Goal: Task Accomplishment & Management: Manage account settings

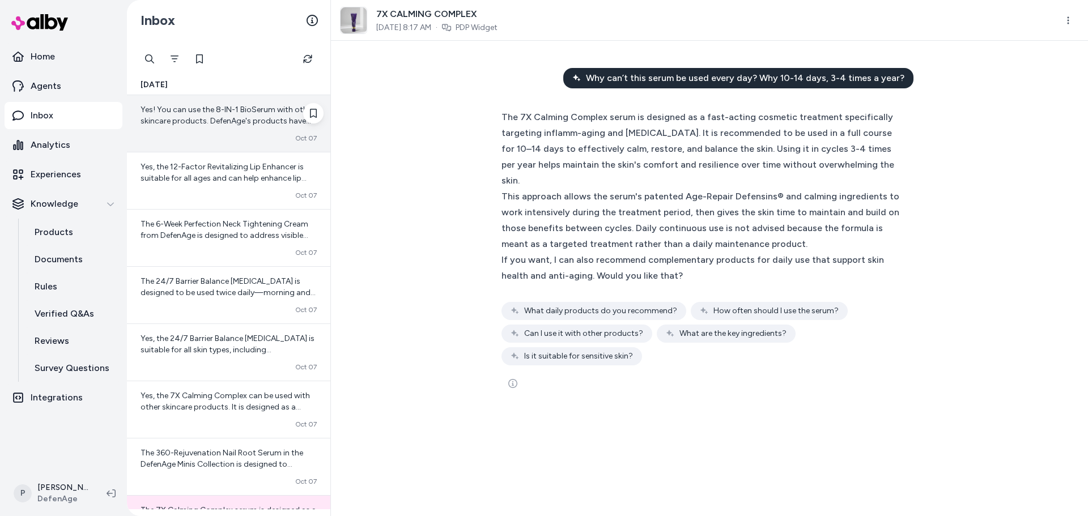
click at [218, 138] on div "Converted [DATE]" at bounding box center [229, 138] width 176 height 9
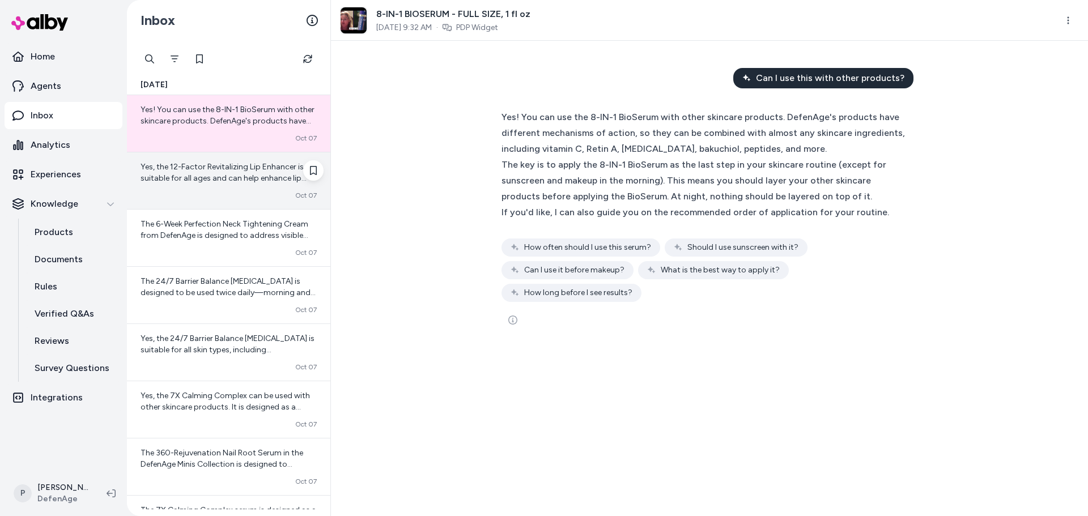
click at [228, 179] on span "Yes, the 12-Factor Revitalizing Lip Enhancer is suitable for all ages and can h…" at bounding box center [224, 184] width 166 height 44
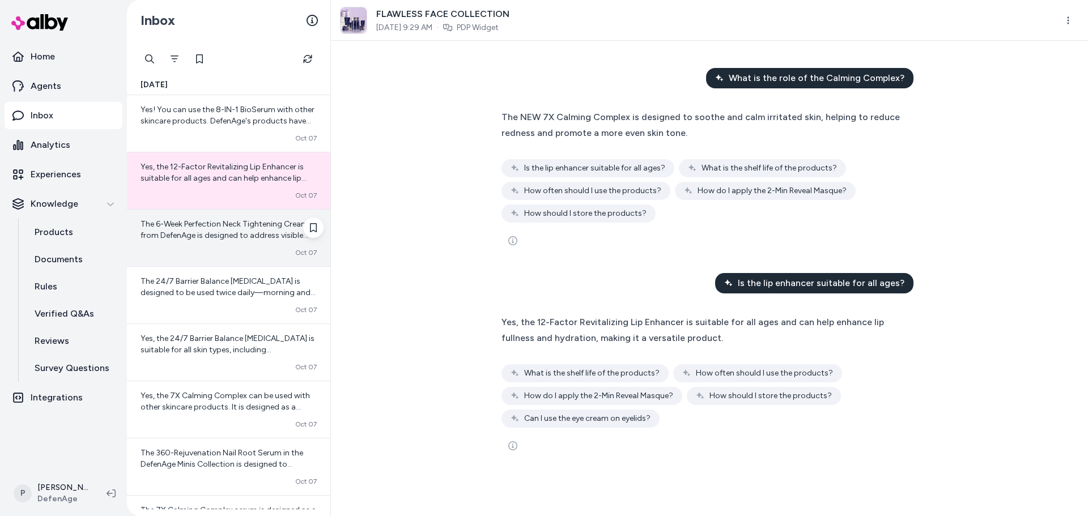
click at [190, 232] on span "The 6-Week Perfection Neck Tightening Cream from DefenAge is designed to addres…" at bounding box center [228, 303] width 175 height 168
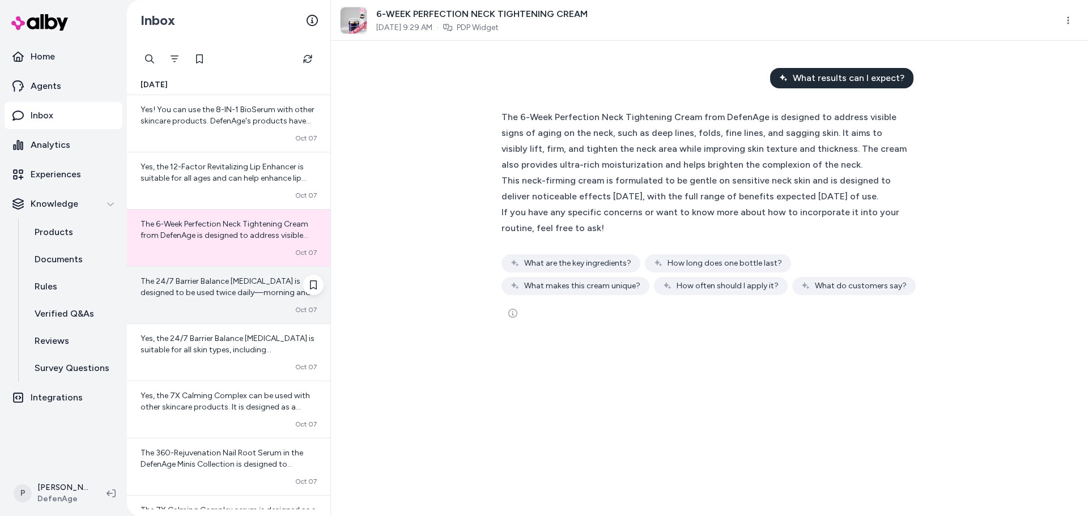
click at [234, 283] on span "The 24/7 Barrier Balance [MEDICAL_DATA] is designed to be used twice daily—morn…" at bounding box center [228, 315] width 175 height 78
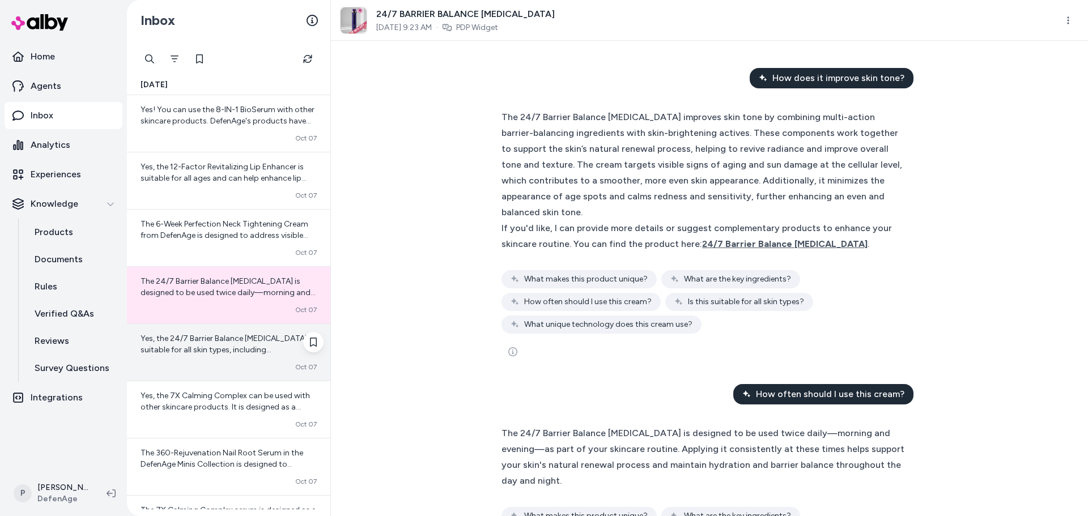
click at [182, 356] on div "Yes, the 24/7 Barrier Balance [MEDICAL_DATA] is suitable for all skin types, in…" at bounding box center [228, 352] width 203 height 57
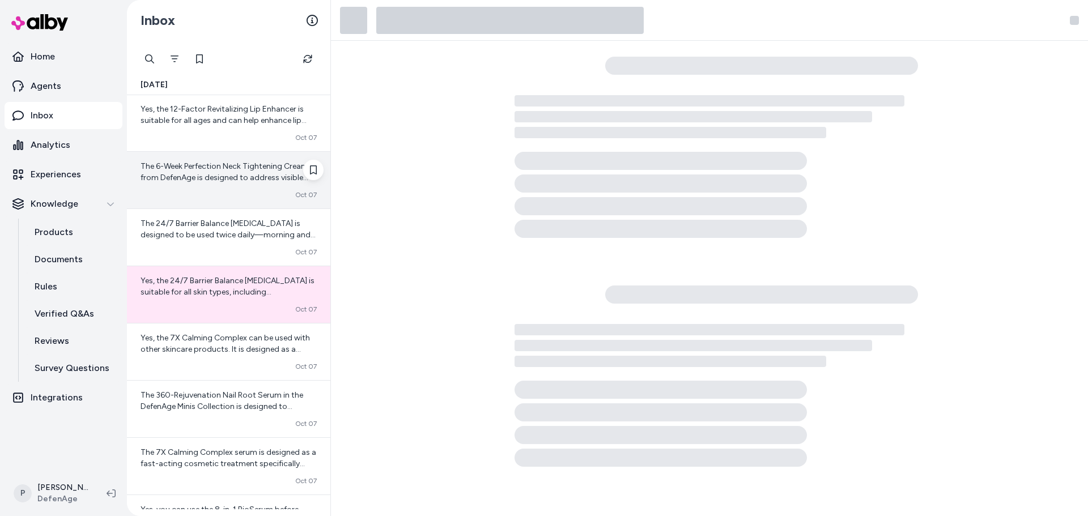
scroll to position [113, 0]
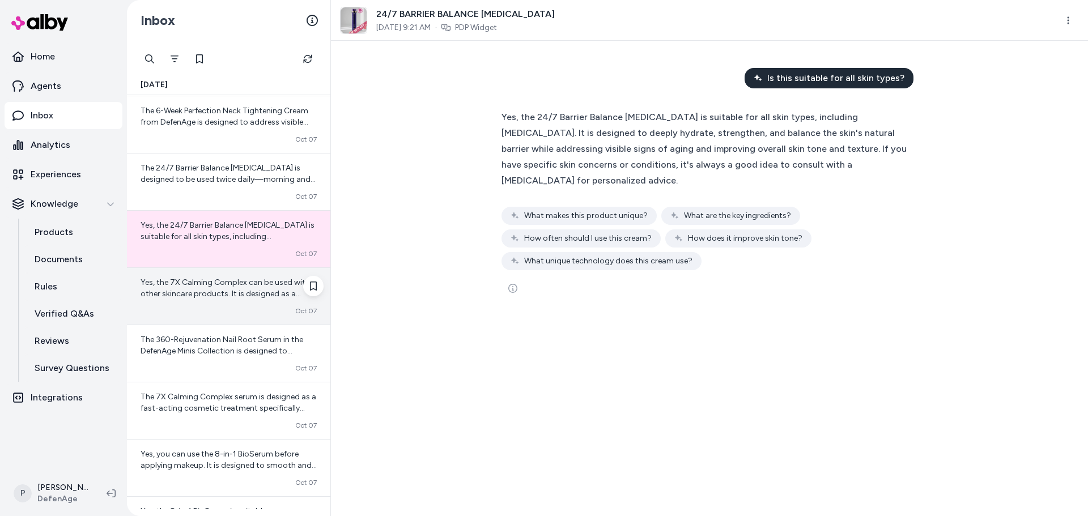
click at [214, 300] on div "Yes, the 7X Calming Complex can be used with other skincare products. It is des…" at bounding box center [228, 296] width 203 height 57
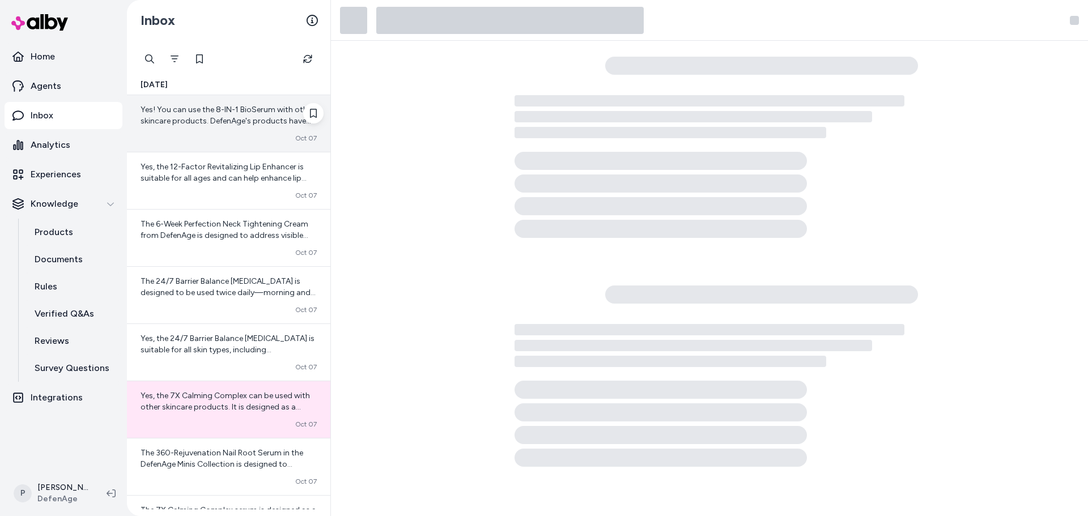
click at [234, 128] on div "Yes! You can use the 8-IN-1 BioSerum with other skincare products. DefenAge's p…" at bounding box center [228, 123] width 203 height 57
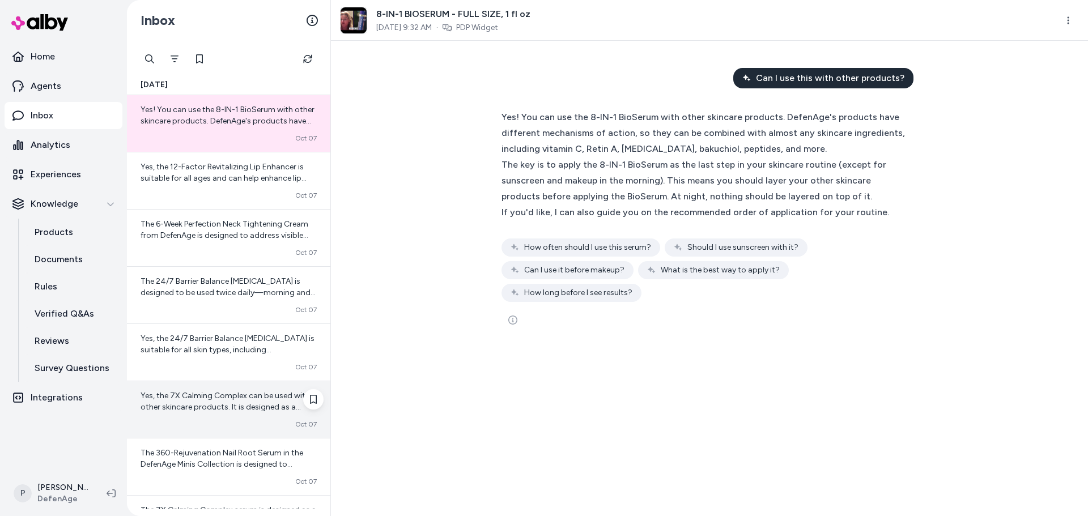
click at [206, 413] on div "Yes, the 7X Calming Complex can be used with other skincare products. It is des…" at bounding box center [228, 409] width 203 height 57
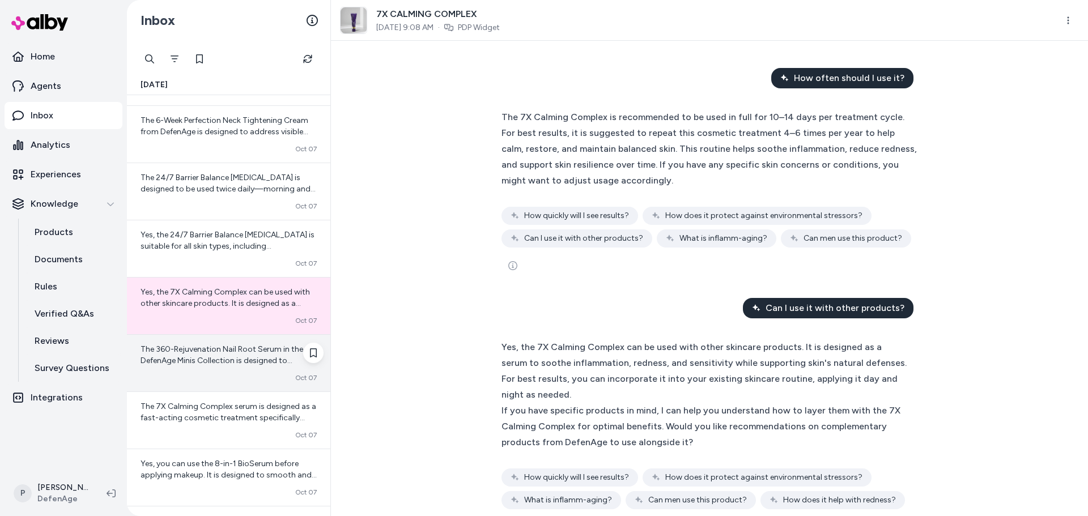
scroll to position [170, 0]
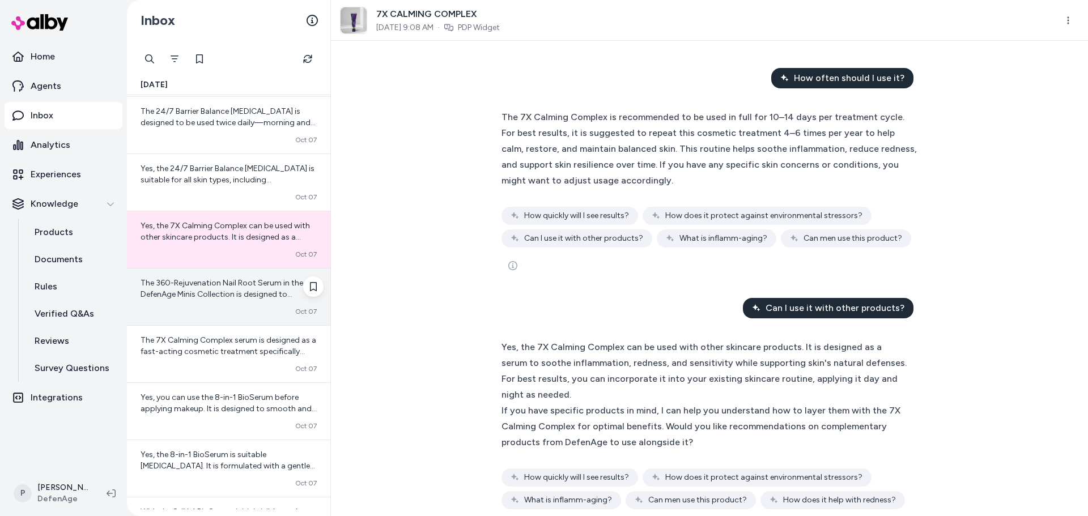
click at [205, 310] on div "Converted [DATE]" at bounding box center [229, 311] width 176 height 9
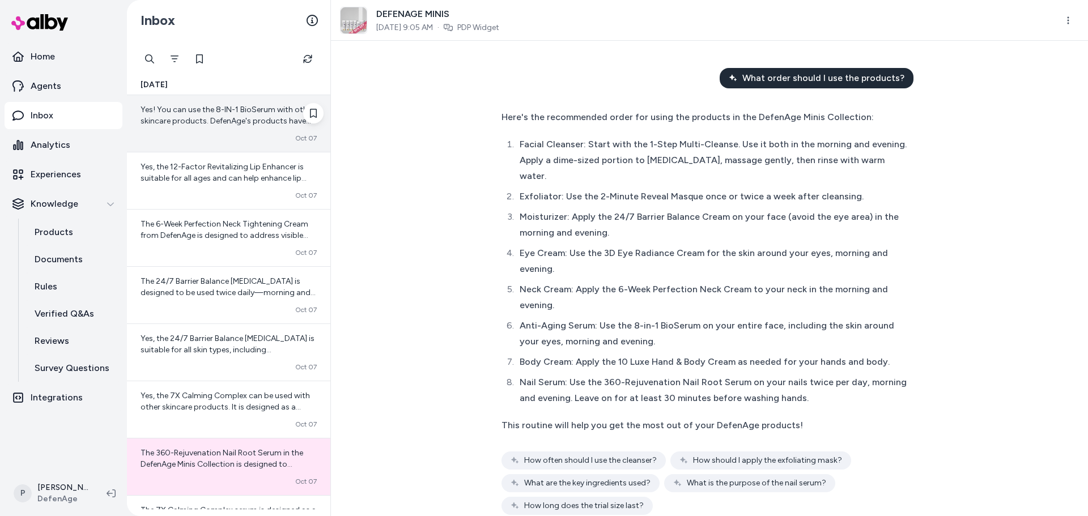
click at [201, 138] on div "Converted [DATE]" at bounding box center [229, 138] width 176 height 9
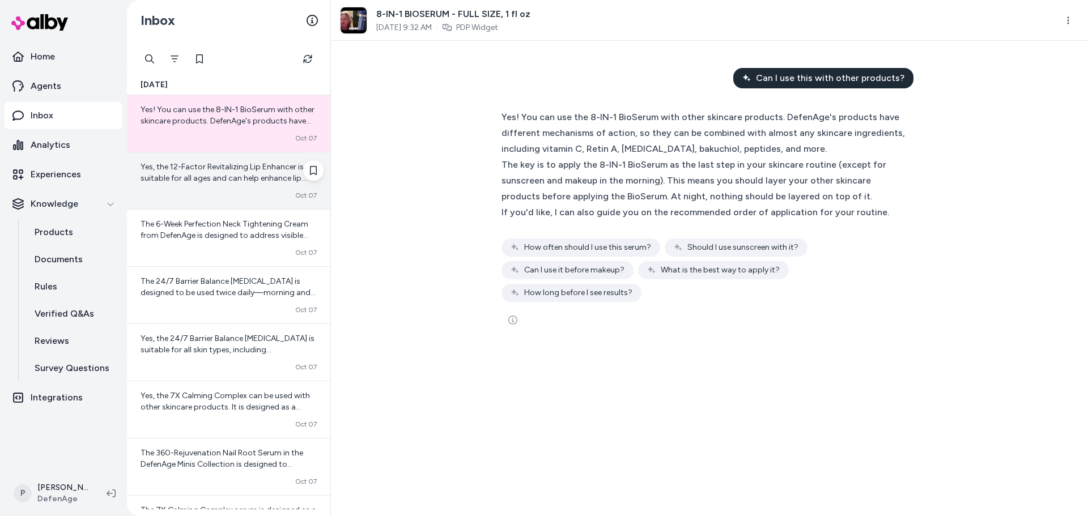
click at [207, 176] on span "Yes, the 12-Factor Revitalizing Lip Enhancer is suitable for all ages and can h…" at bounding box center [224, 184] width 166 height 44
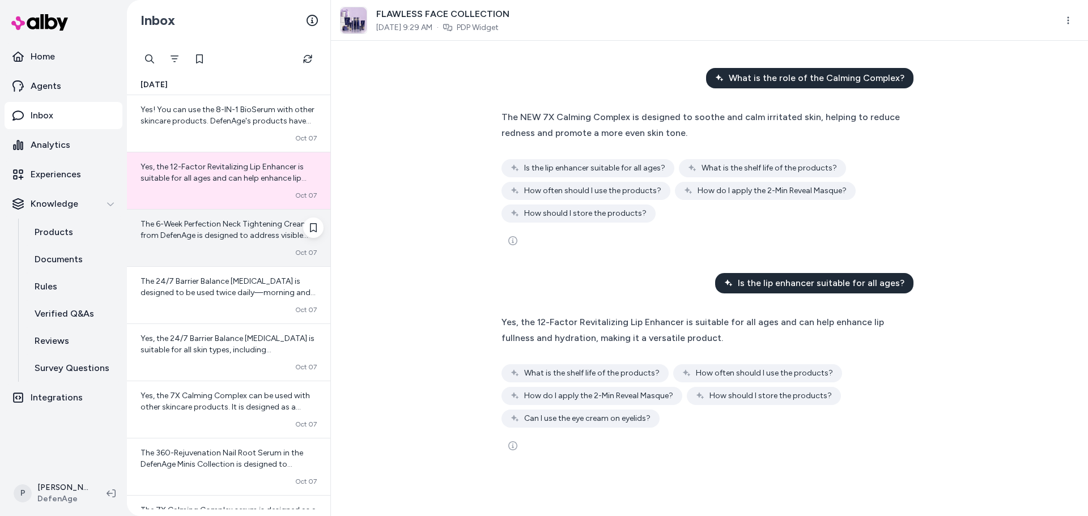
click at [226, 215] on div "The 6-Week Perfection Neck Tightening Cream from DefenAge is designed to addres…" at bounding box center [228, 238] width 203 height 57
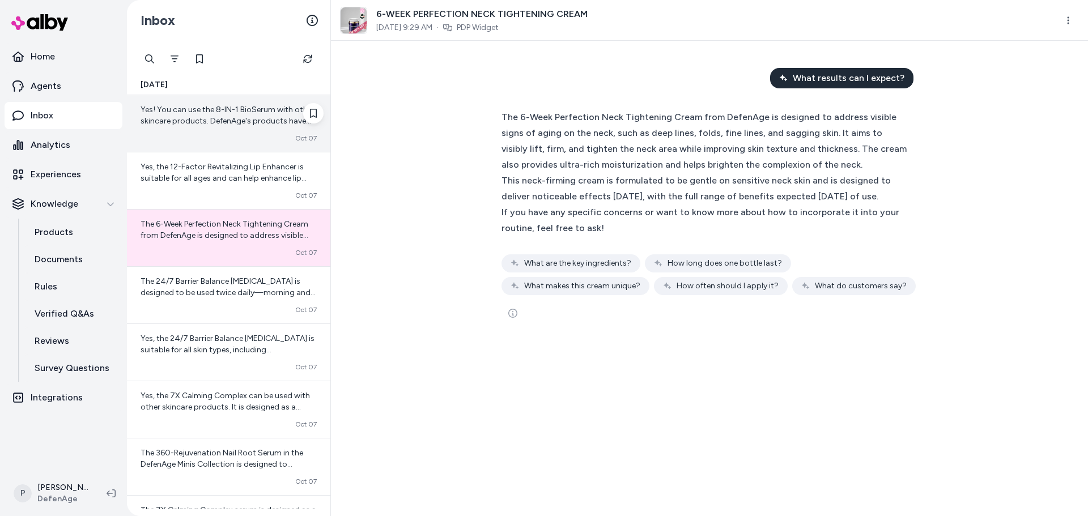
click at [220, 135] on div "Converted [DATE]" at bounding box center [229, 138] width 176 height 9
